Goal: Find specific page/section: Find specific page/section

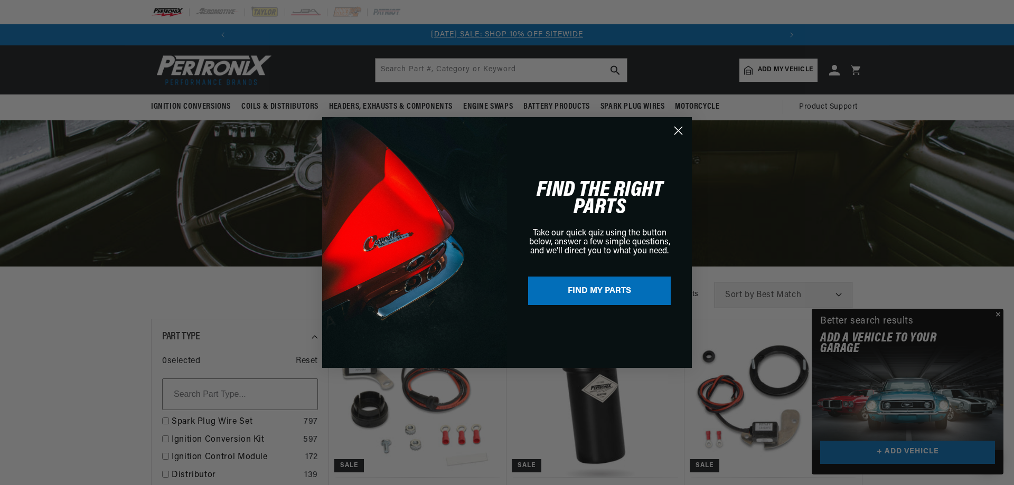
click at [680, 127] on circle "Close dialog" at bounding box center [677, 130] width 17 height 17
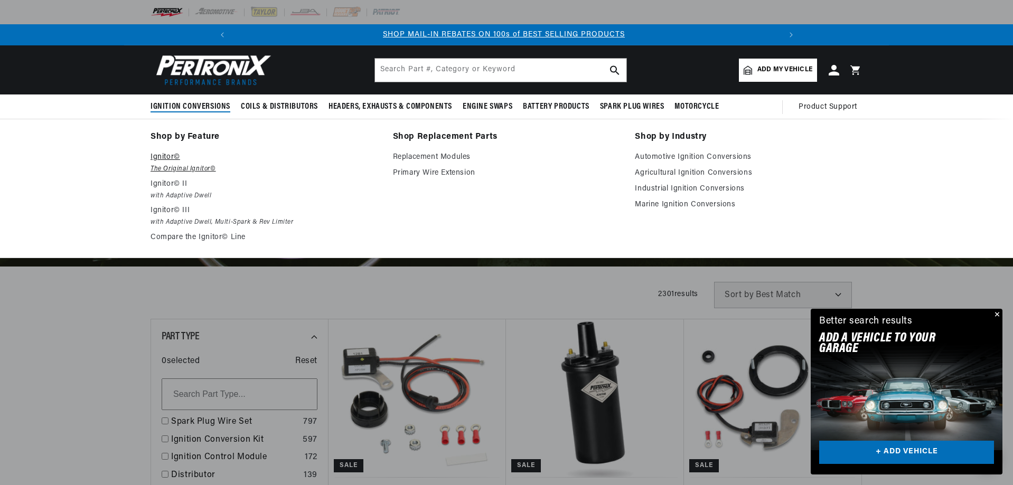
scroll to position [0, 564]
click at [168, 159] on p "Ignitor©" at bounding box center [264, 157] width 228 height 13
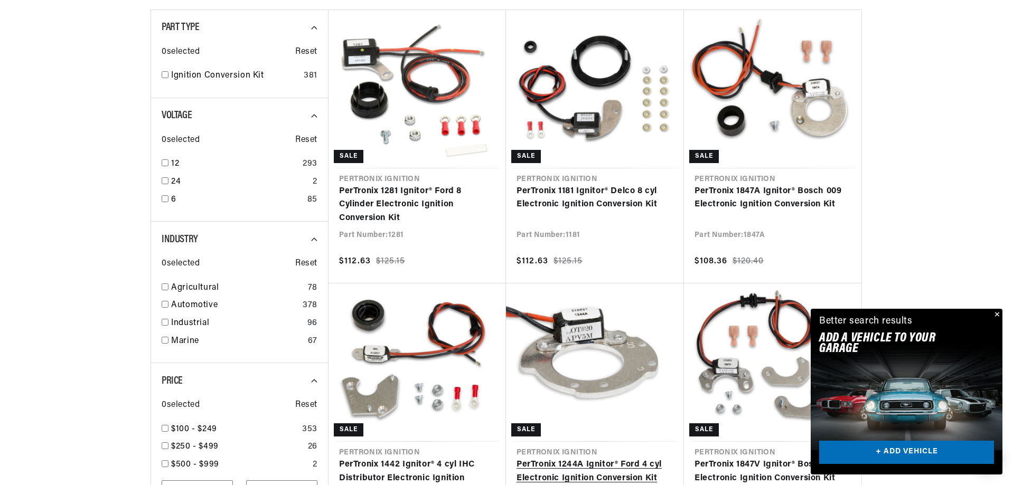
scroll to position [317, 0]
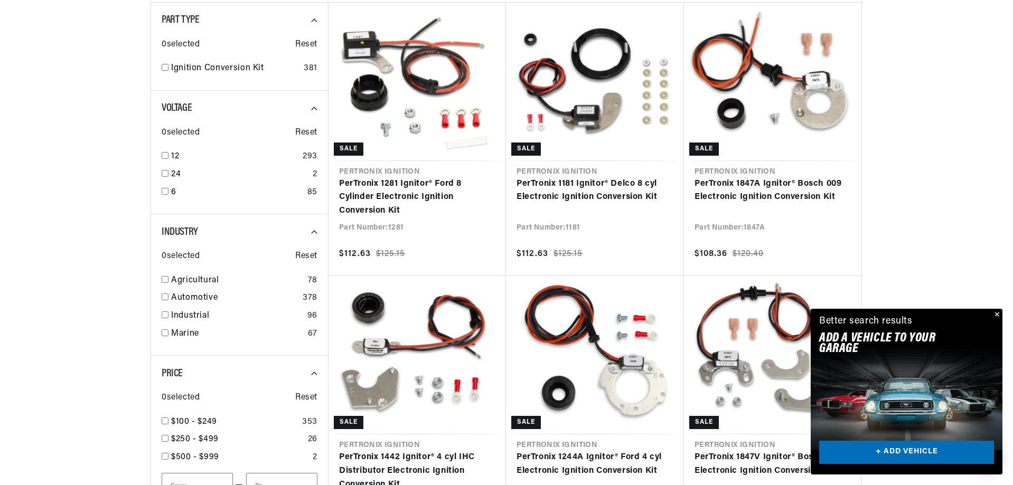
click at [998, 312] on button "Close" at bounding box center [995, 315] width 13 height 13
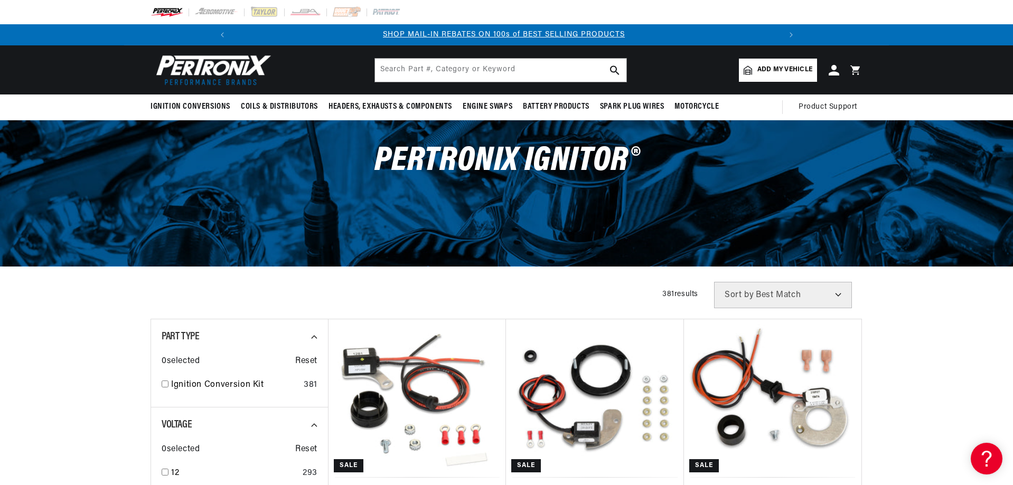
scroll to position [0, 564]
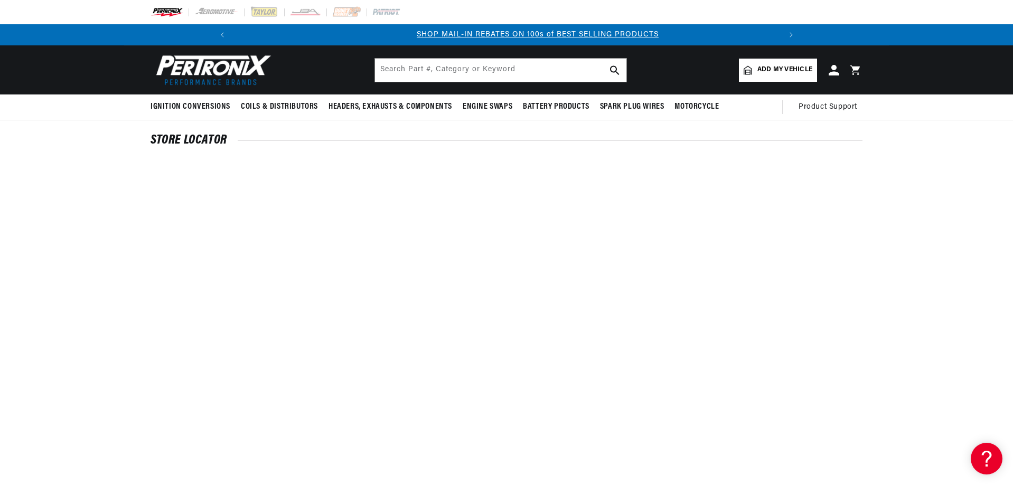
scroll to position [0, 564]
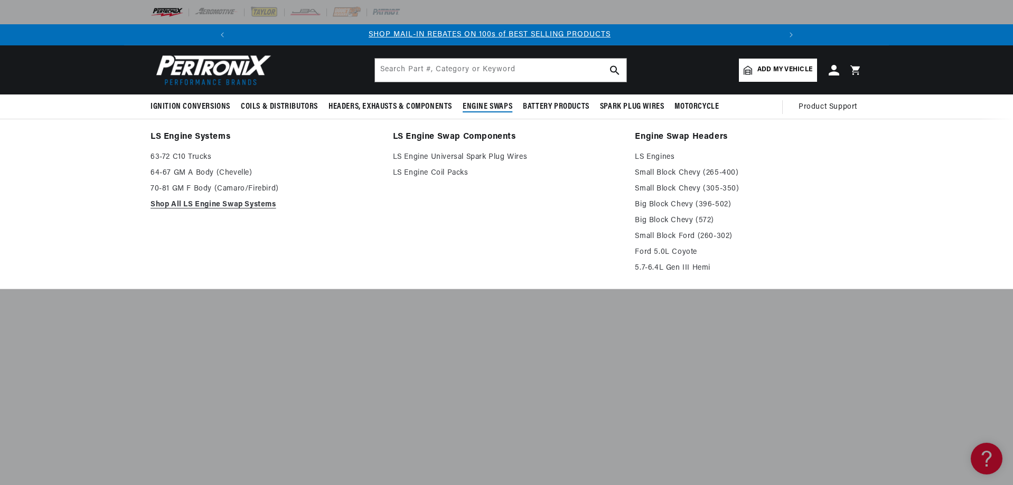
click at [430, 187] on li "LS Engine Swap Components LS Engine Universal Spark Plug Wires LS Engine Coil P…" at bounding box center [507, 204] width 228 height 148
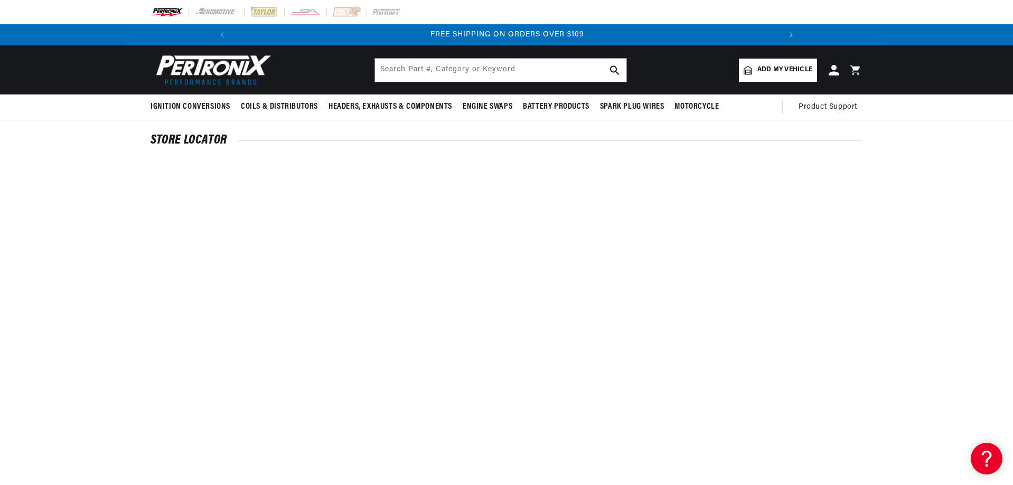
scroll to position [0, 1129]
